Goal: Task Accomplishment & Management: Manage account settings

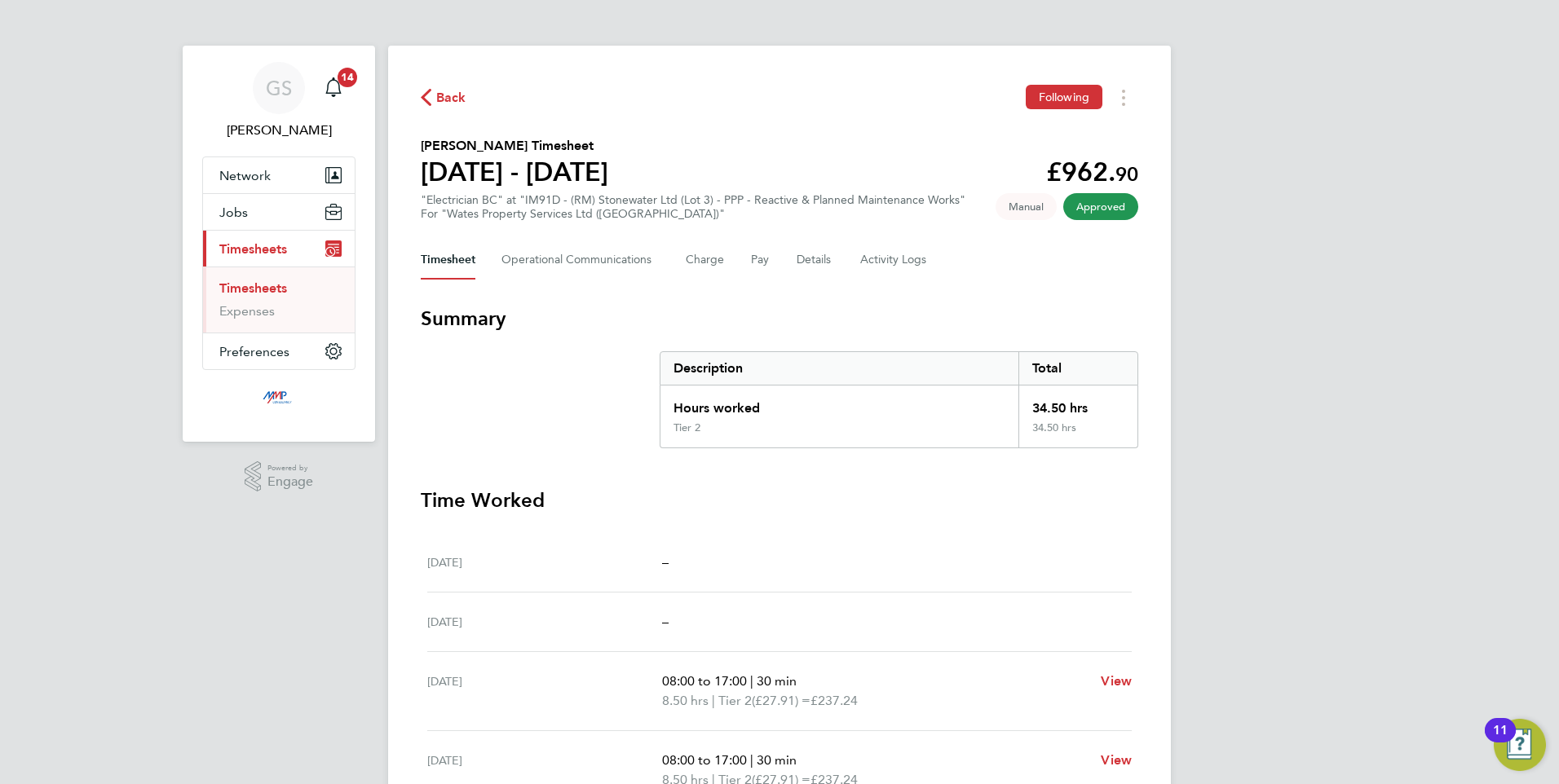
click at [248, 282] on link "Timesheets" at bounding box center [253, 289] width 67 height 16
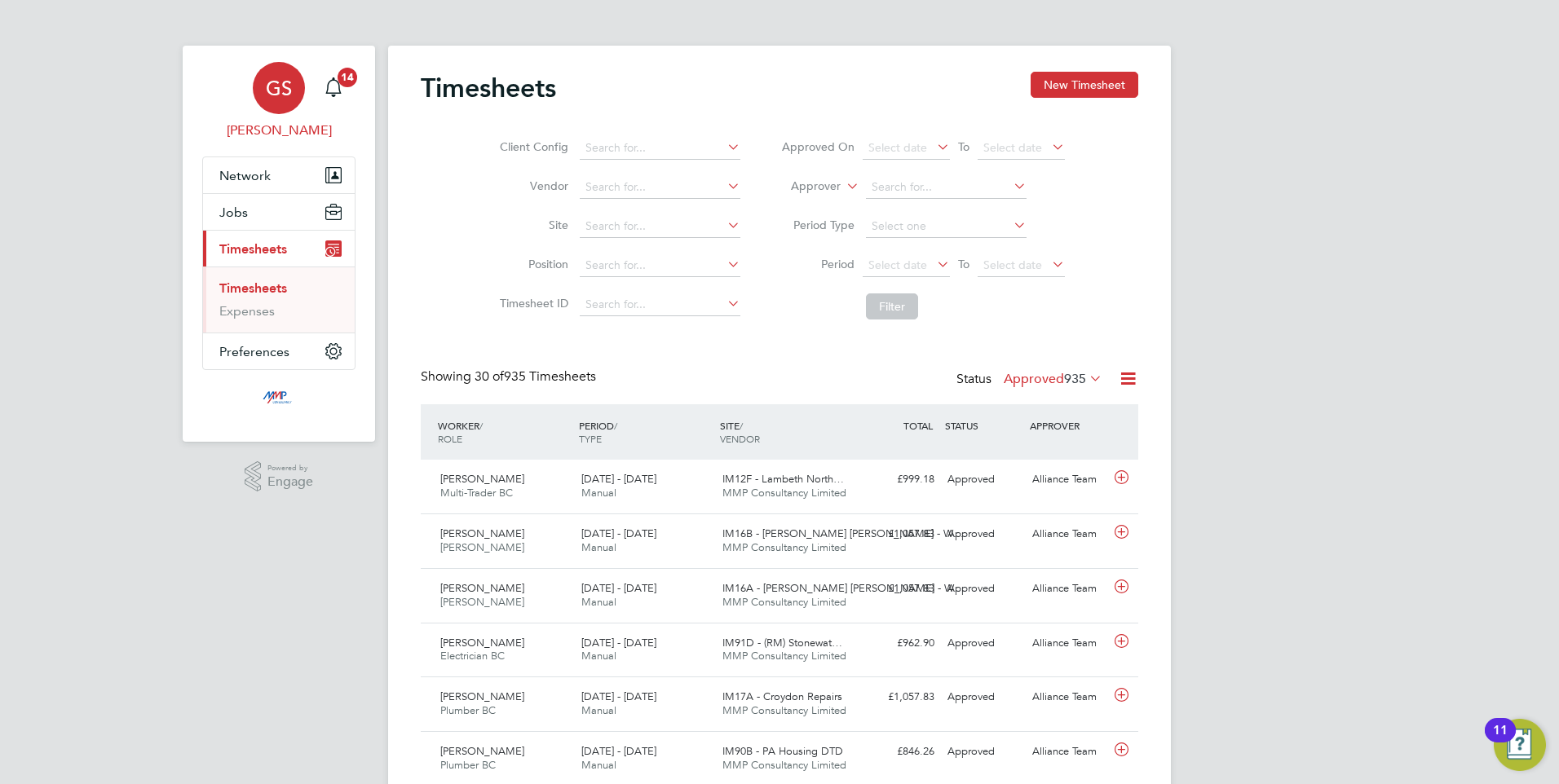
click at [267, 72] on div "GS" at bounding box center [279, 88] width 52 height 52
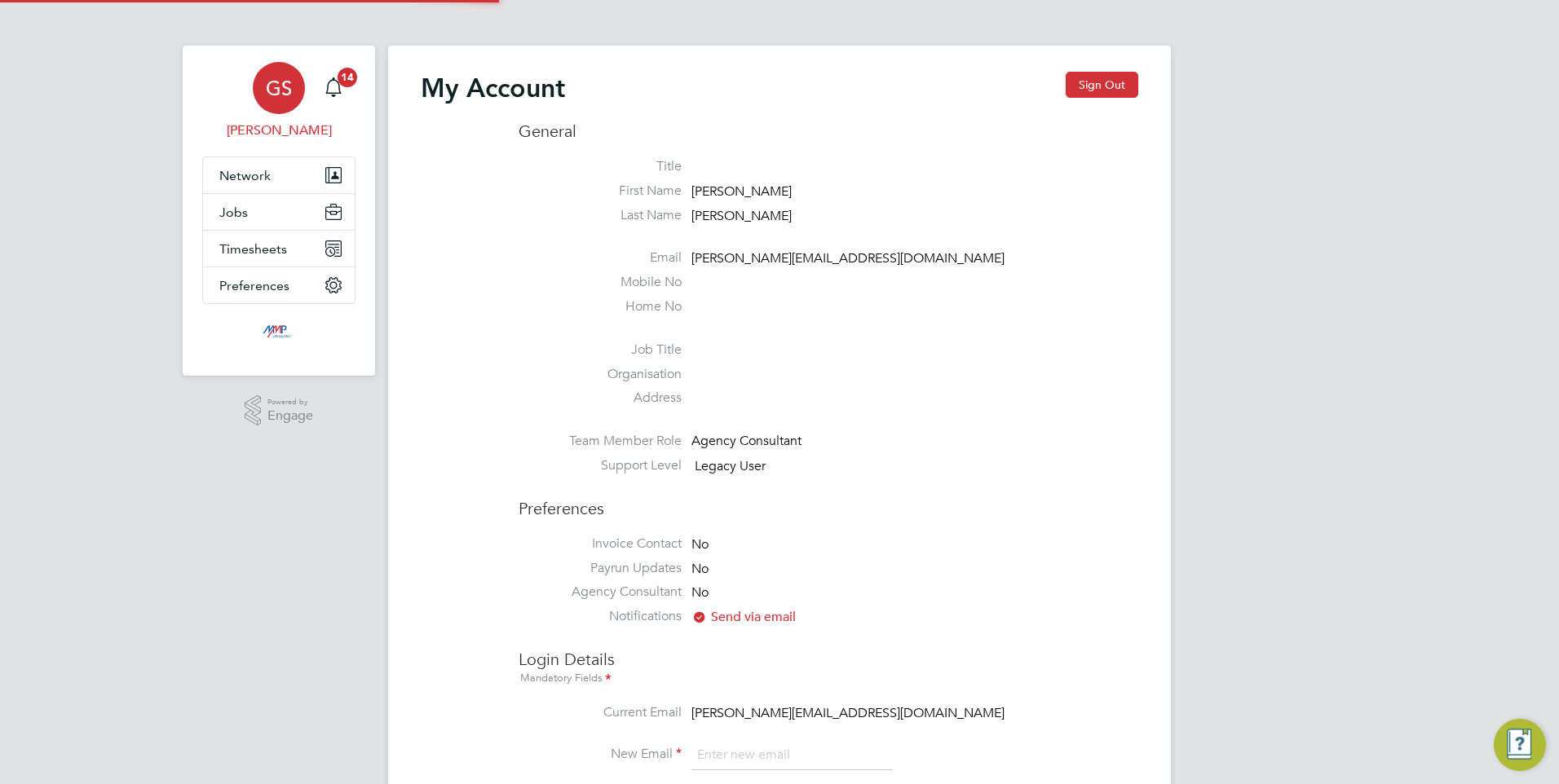
type input "[PERSON_NAME][EMAIL_ADDRESS][DOMAIN_NAME]"
click at [1115, 74] on button "Sign Out" at bounding box center [1101, 85] width 72 height 26
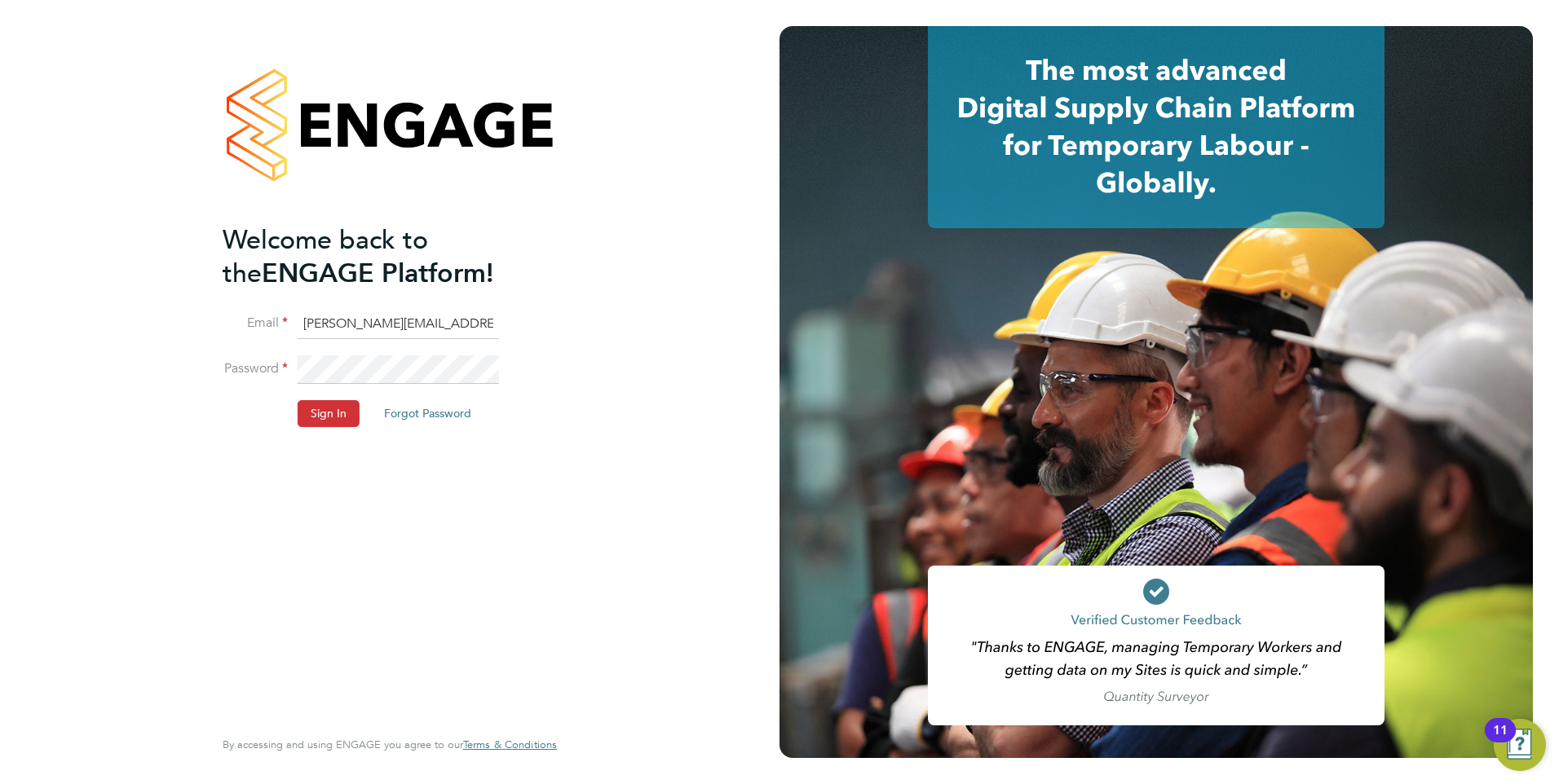
click at [336, 322] on input "[PERSON_NAME][EMAIL_ADDRESS][DOMAIN_NAME]" at bounding box center [399, 324] width 202 height 30
type input "[PERSON_NAME][EMAIL_ADDRESS][DOMAIN_NAME]"
click at [313, 409] on button "Sign In" at bounding box center [328, 413] width 62 height 26
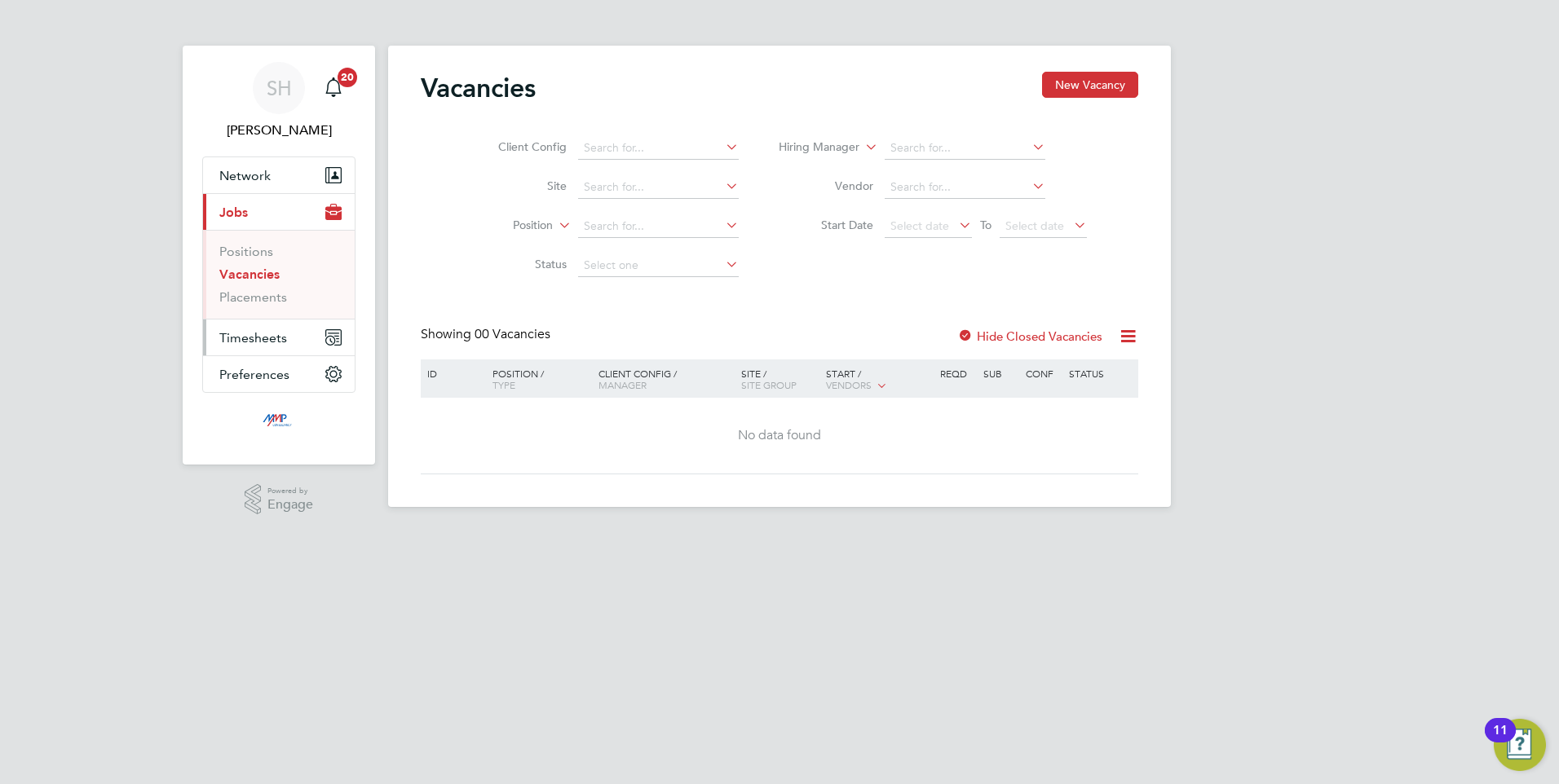
click at [262, 334] on span "Timesheets" at bounding box center [253, 338] width 67 height 16
click at [258, 288] on link "Timesheets" at bounding box center [253, 289] width 67 height 16
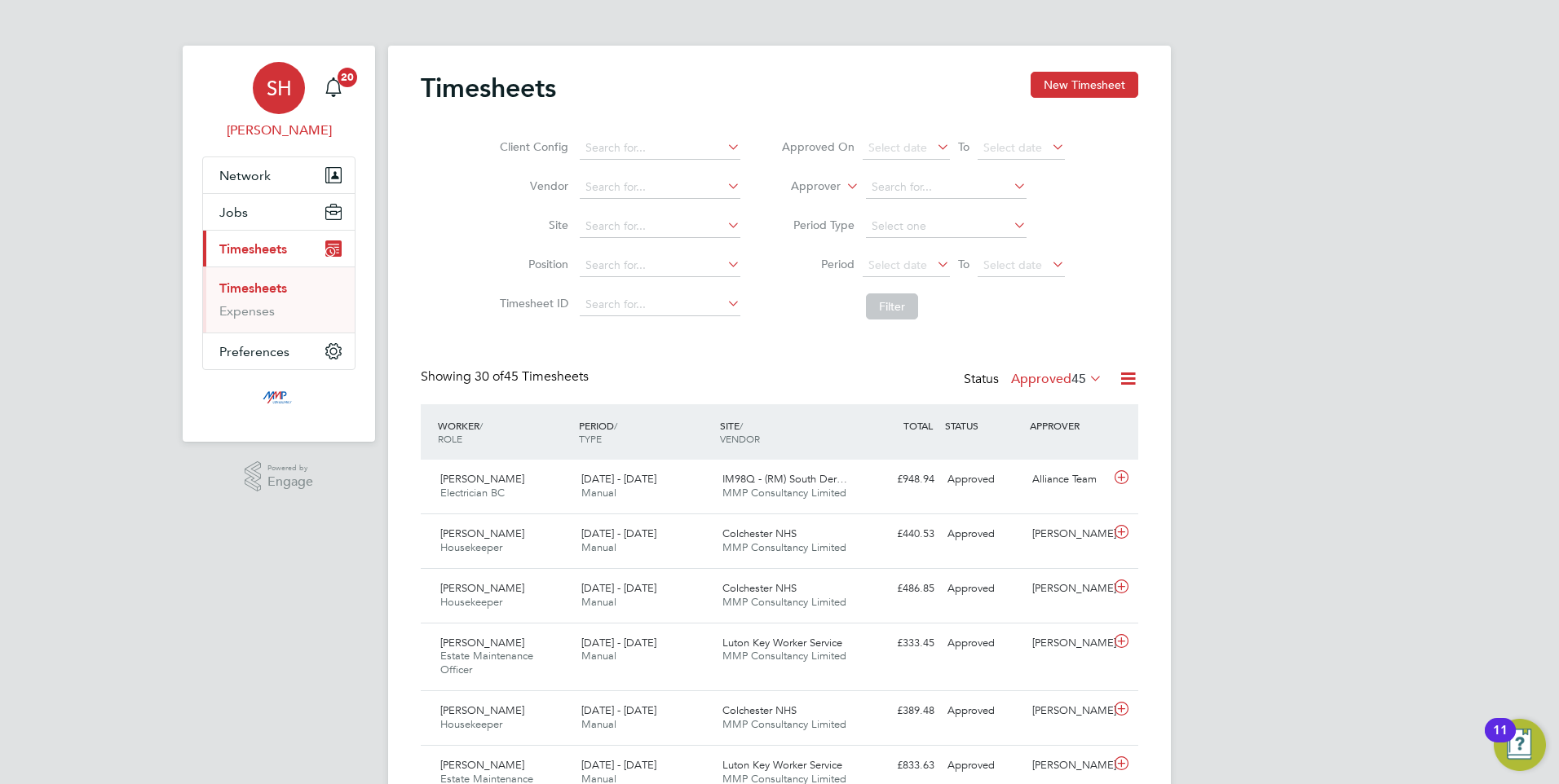
click at [279, 91] on span "SH" at bounding box center [280, 87] width 26 height 21
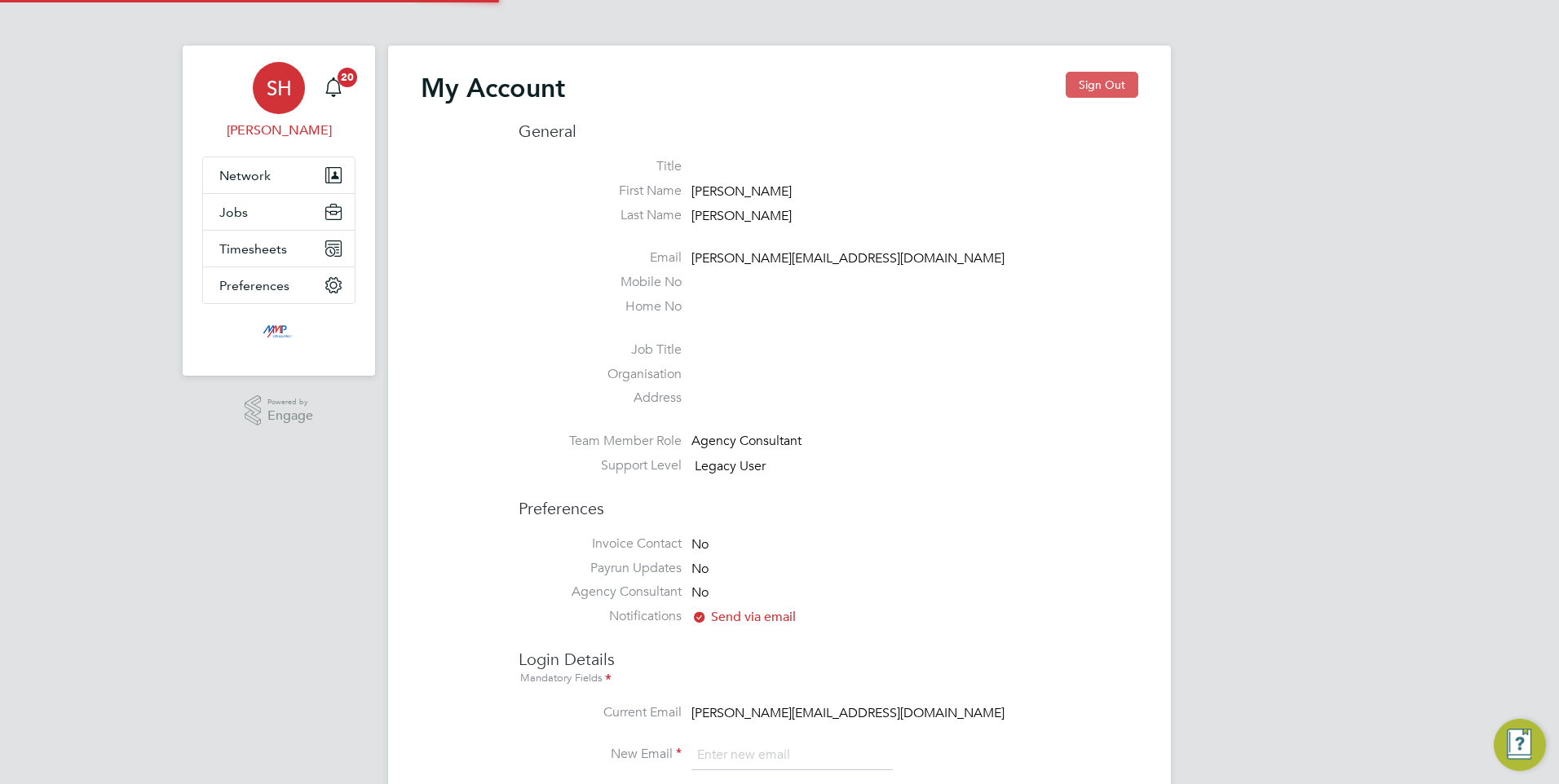
type input "[PERSON_NAME][EMAIL_ADDRESS][DOMAIN_NAME]"
click at [1086, 91] on button "Sign Out" at bounding box center [1101, 85] width 72 height 26
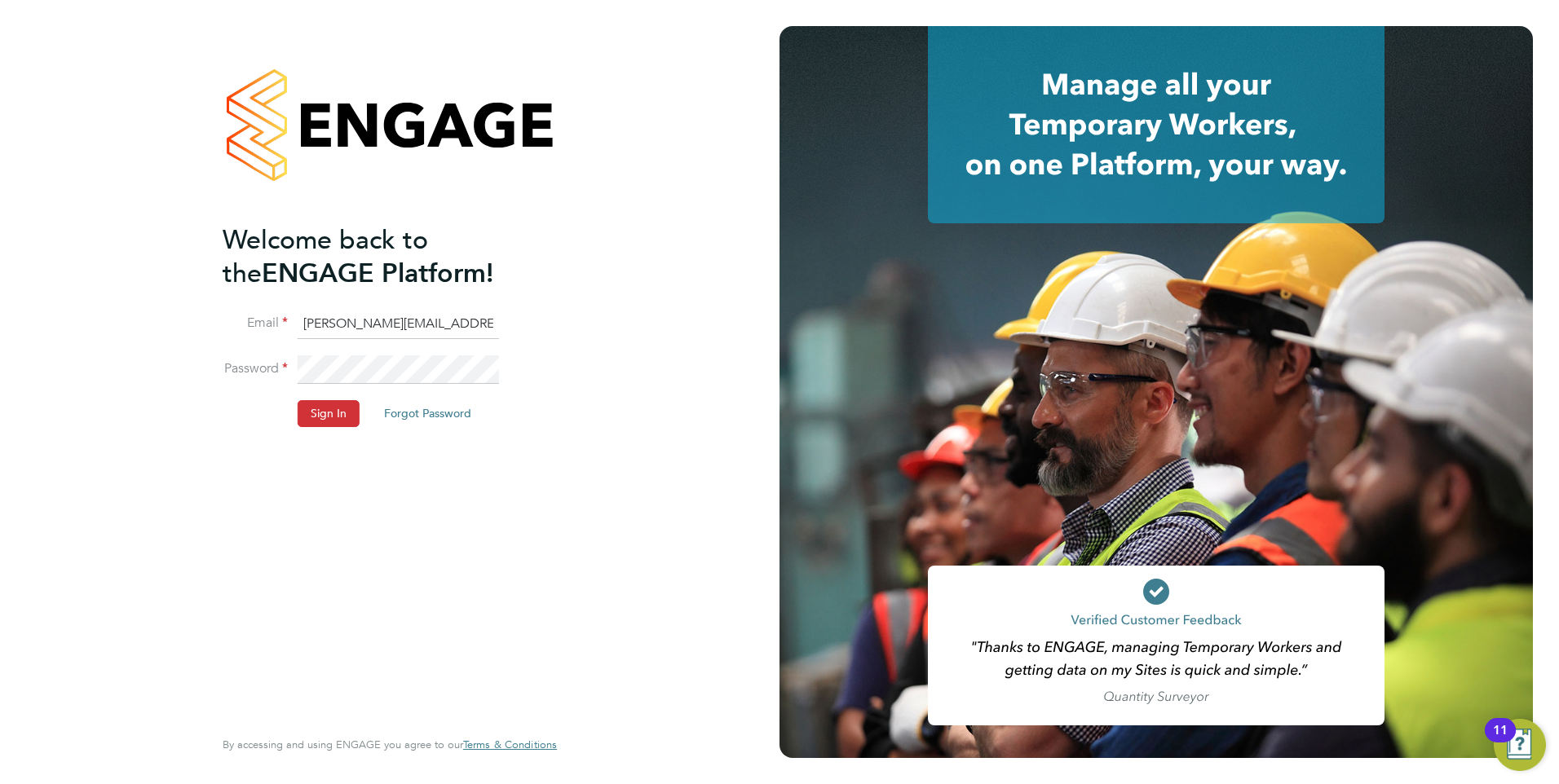
click at [337, 320] on input "[PERSON_NAME][EMAIL_ADDRESS][DOMAIN_NAME]" at bounding box center [399, 324] width 202 height 30
type input "[PERSON_NAME][EMAIL_ADDRESS][DOMAIN_NAME]"
click at [323, 412] on button "Sign In" at bounding box center [328, 413] width 62 height 26
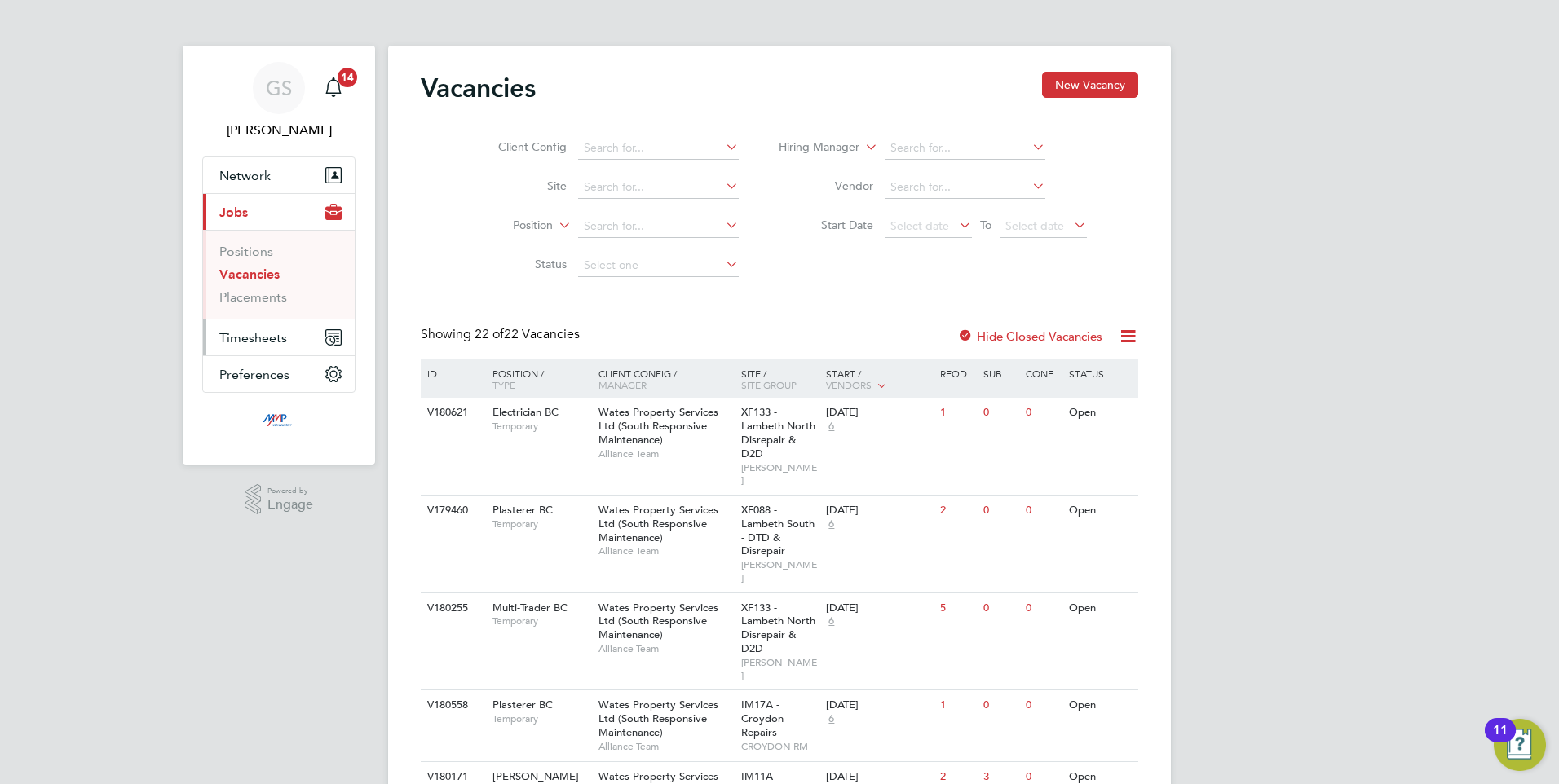
click at [243, 337] on span "Timesheets" at bounding box center [253, 338] width 67 height 16
click at [248, 290] on link "Timesheets" at bounding box center [253, 289] width 67 height 16
